Goal: Navigation & Orientation: Find specific page/section

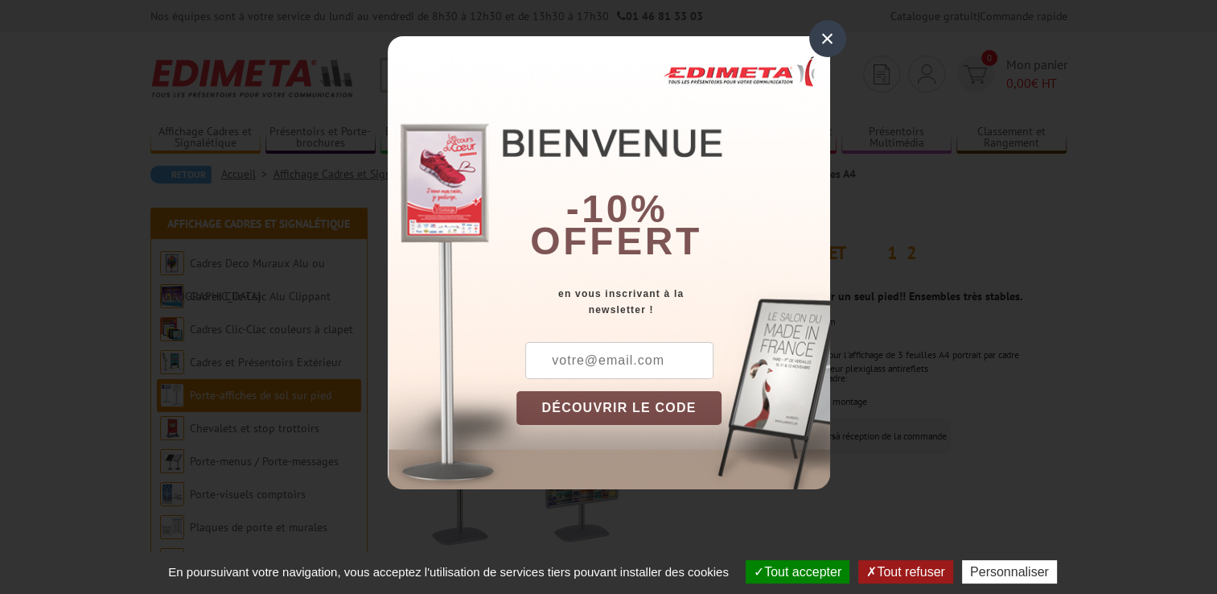
click at [840, 42] on div "×" at bounding box center [827, 38] width 37 height 37
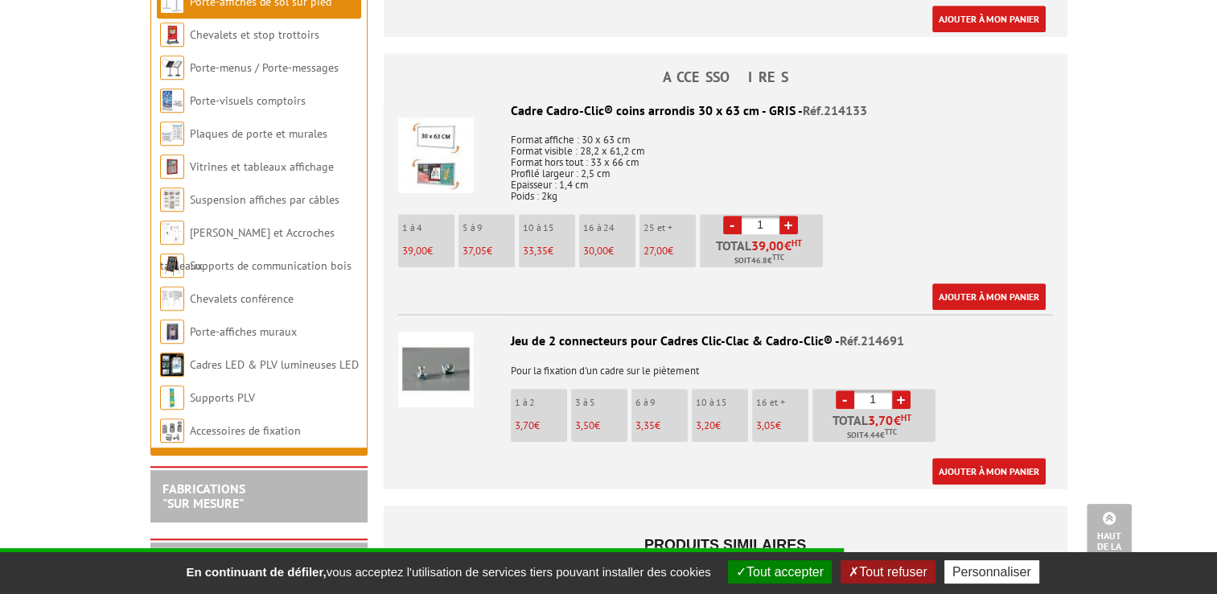
scroll to position [958, 0]
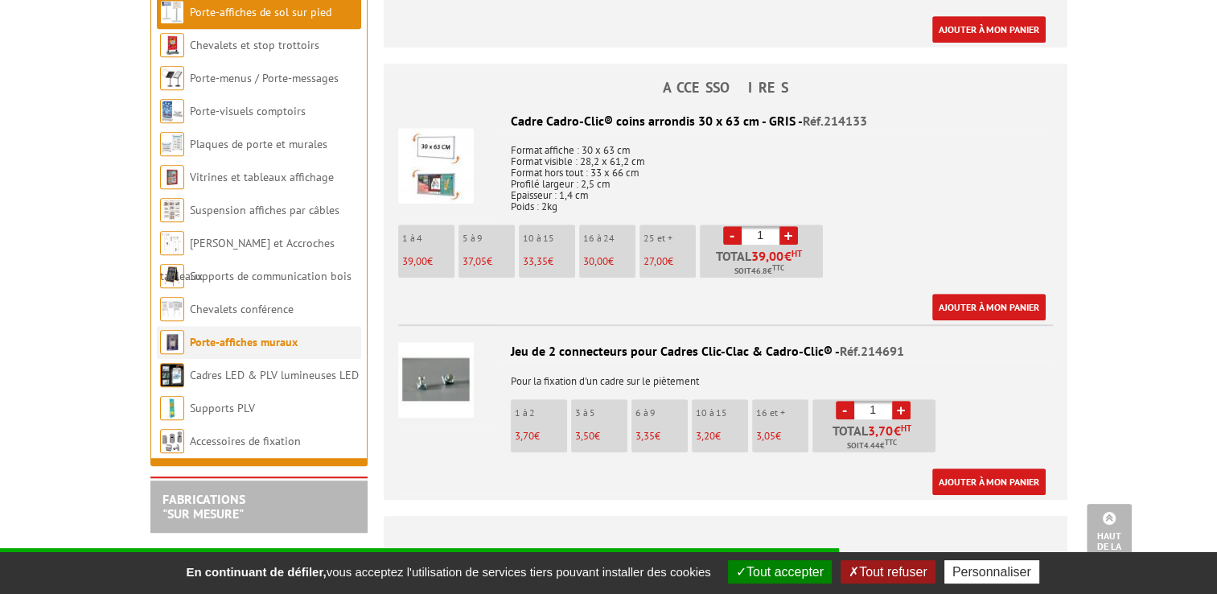
click at [272, 339] on link "Porte-affiches muraux" at bounding box center [244, 342] width 108 height 14
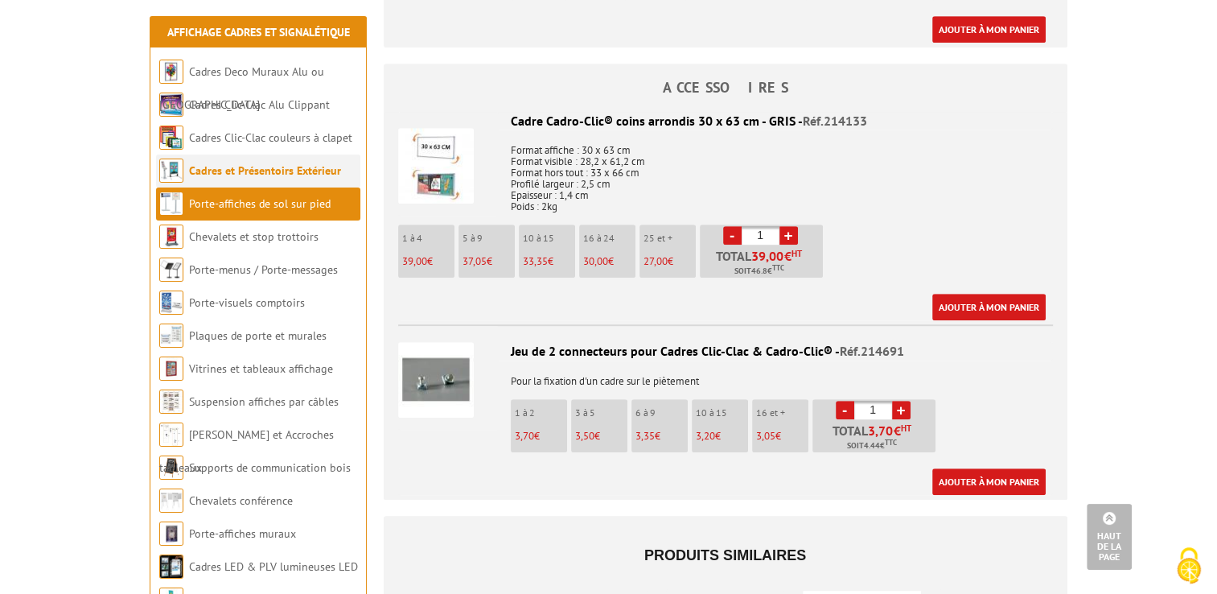
click at [220, 179] on li "Cadres et Présentoirs Extérieur" at bounding box center [258, 170] width 204 height 33
click at [212, 208] on link "Porte-affiches de sol sur pied" at bounding box center [260, 203] width 142 height 14
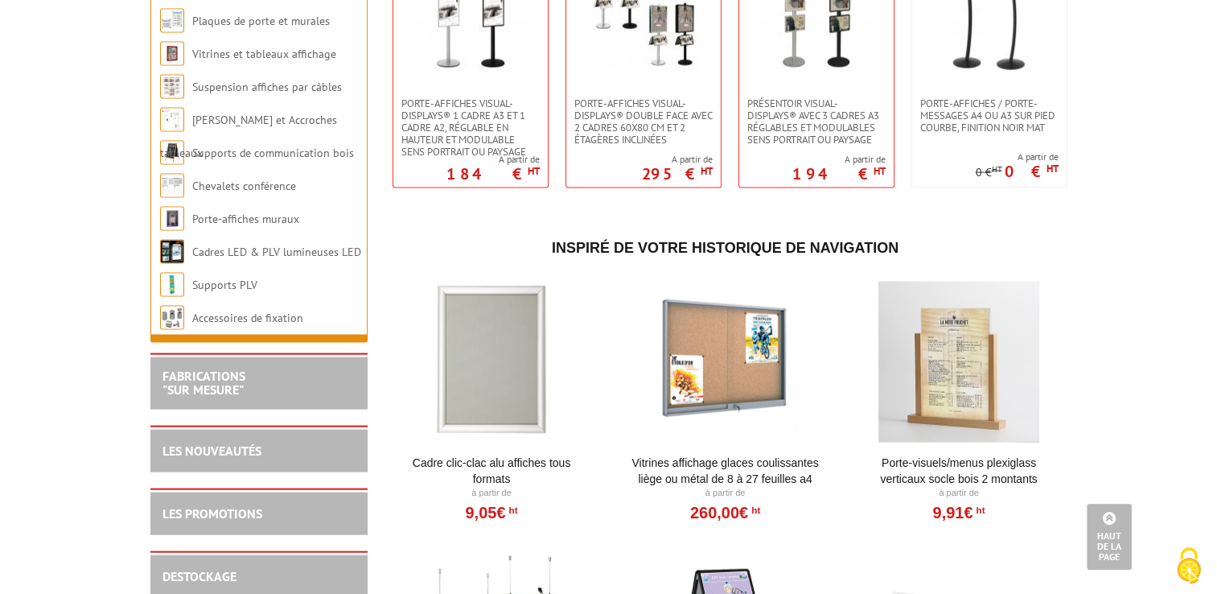
scroll to position [3114, 0]
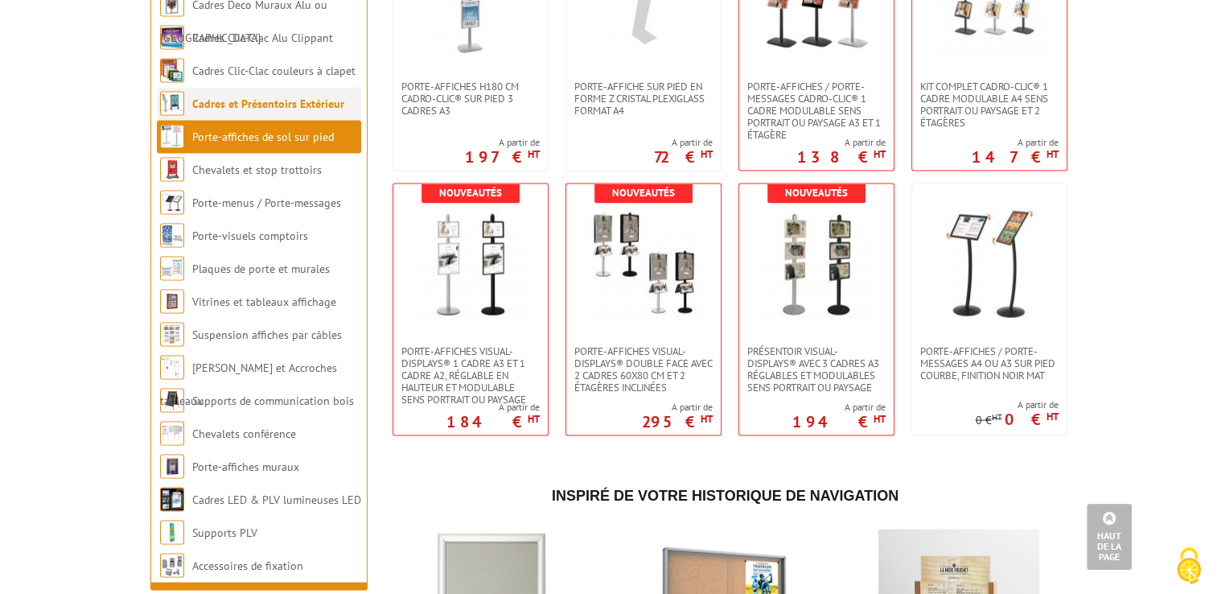
click at [253, 97] on link "Cadres et Présentoirs Extérieur" at bounding box center [268, 104] width 152 height 14
